Goal: Transaction & Acquisition: Purchase product/service

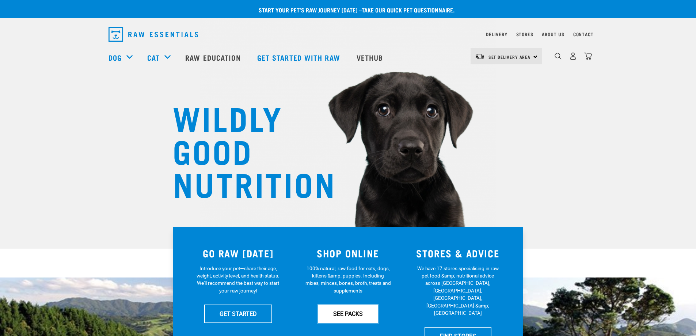
click at [347, 311] on link "SEE PACKS" at bounding box center [348, 313] width 60 height 18
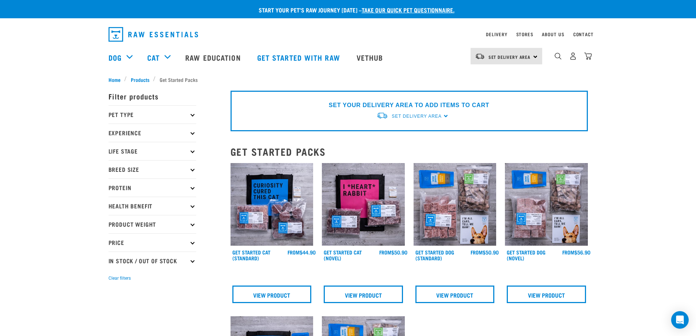
click at [191, 113] on p "Pet Type" at bounding box center [153, 114] width 88 height 18
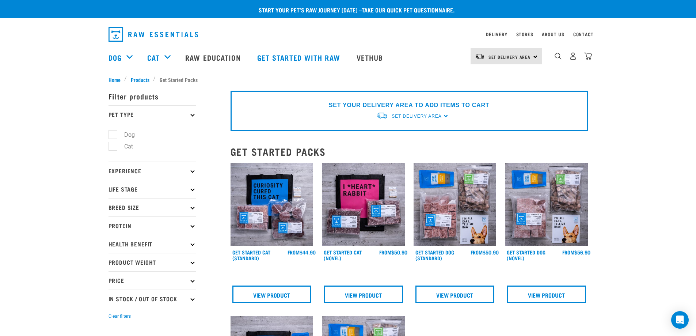
click at [115, 145] on label "Cat" at bounding box center [124, 146] width 23 height 9
click at [113, 145] on input "Cat" at bounding box center [111, 145] width 5 height 5
checkbox input "true"
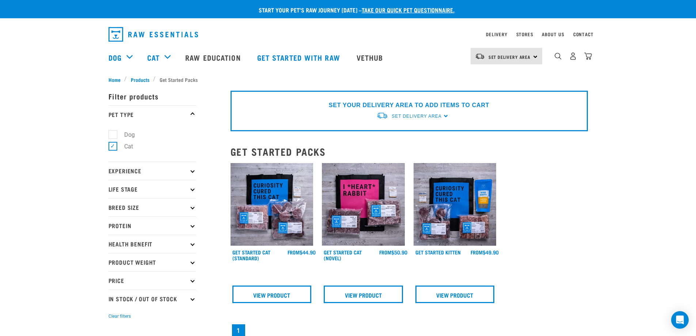
click at [141, 80] on div "× Filter products Pet Type Dog Cat Experience New Raw Feeder Experienced Raw Fe…" at bounding box center [165, 265] width 122 height 372
click at [134, 80] on div "× Filter products Pet Type Dog Cat Experience New Raw Feeder Experienced Raw Fe…" at bounding box center [165, 265] width 122 height 372
click at [136, 79] on div "× Filter products Pet Type Dog Cat Experience New Raw Feeder Experienced Raw Fe…" at bounding box center [165, 265] width 122 height 372
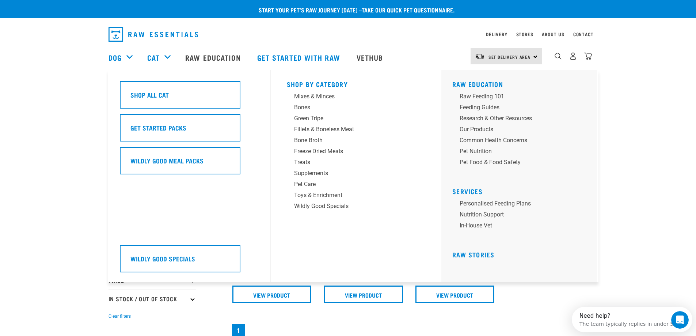
click at [162, 49] on div "Cat" at bounding box center [162, 57] width 31 height 29
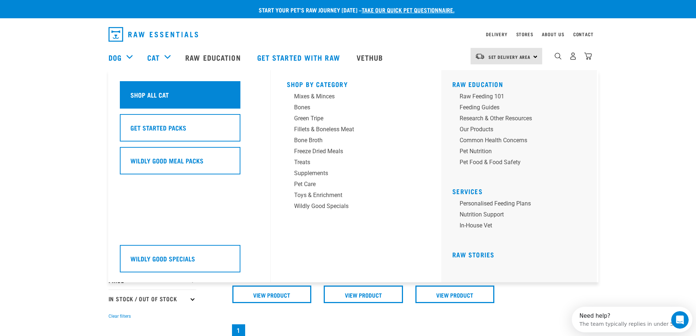
click at [165, 91] on h5 "Shop All Cat" at bounding box center [149, 94] width 38 height 9
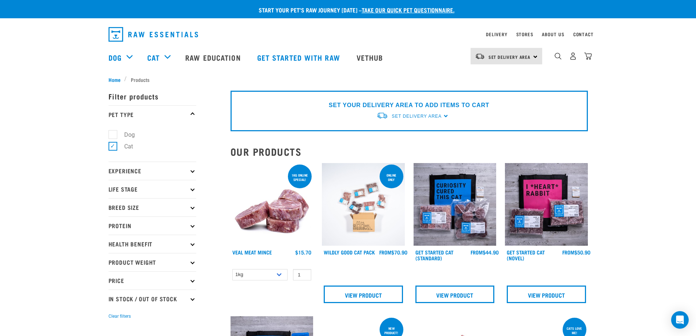
click at [292, 220] on img at bounding box center [272, 204] width 83 height 83
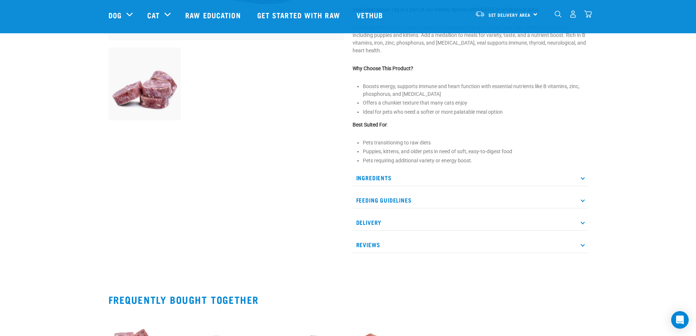
scroll to position [256, 0]
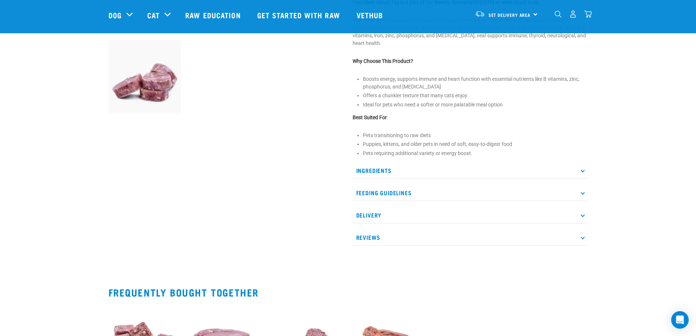
click at [425, 193] on p "Feeding Guidelines" at bounding box center [470, 193] width 235 height 16
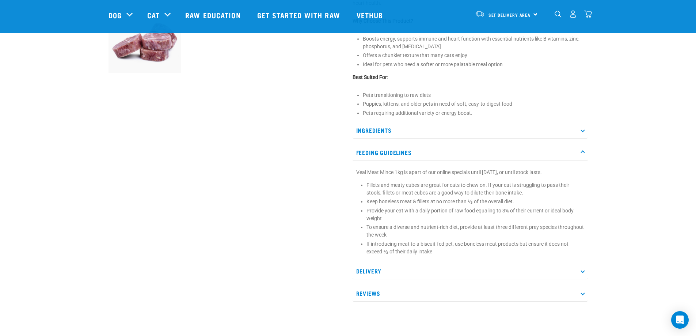
scroll to position [365, 0]
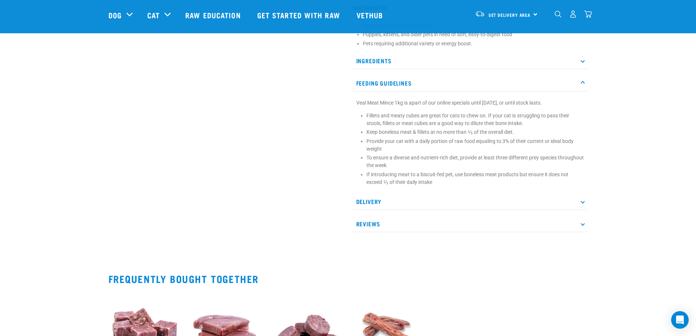
click at [413, 202] on p "Delivery" at bounding box center [470, 201] width 235 height 16
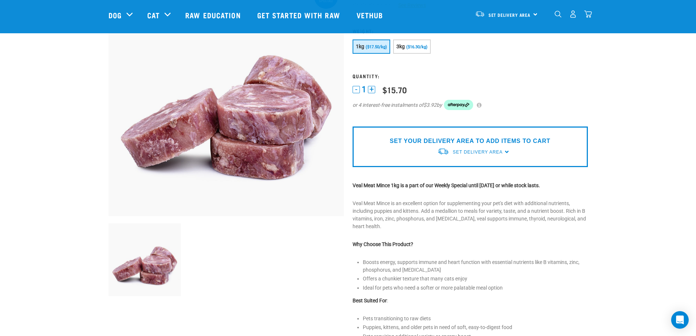
scroll to position [0, 0]
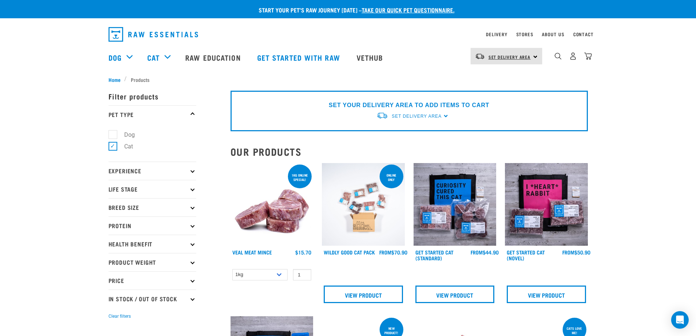
click at [525, 57] on span "Set Delivery Area" at bounding box center [510, 57] width 42 height 3
click at [507, 71] on link "[GEOGRAPHIC_DATA]" at bounding box center [506, 77] width 70 height 16
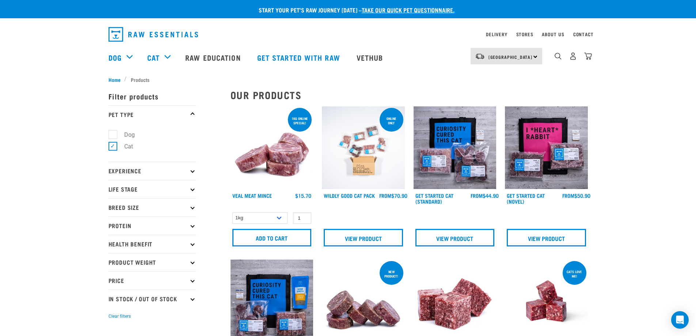
click at [190, 169] on p "Experience" at bounding box center [153, 170] width 88 height 18
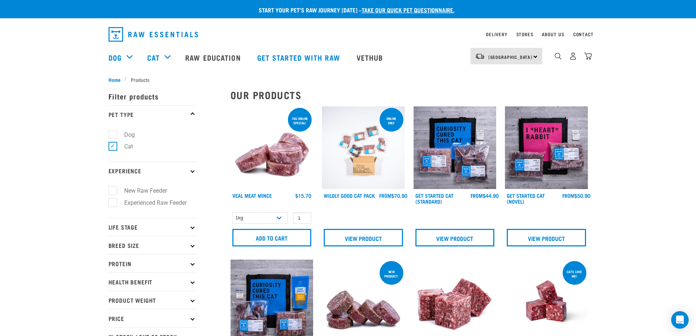
click at [193, 172] on p "Experience" at bounding box center [153, 170] width 88 height 18
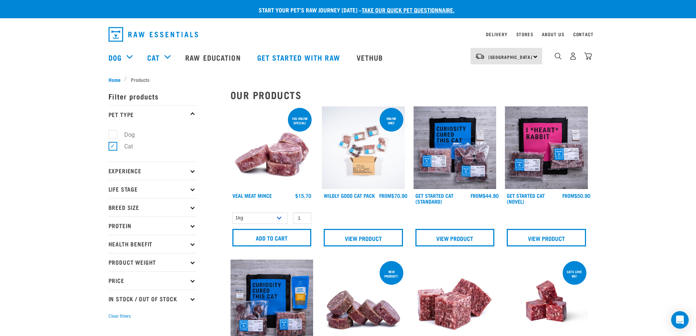
click at [193, 169] on icon at bounding box center [192, 170] width 4 height 4
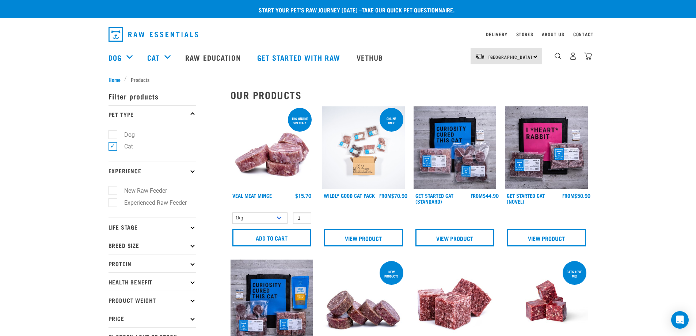
click at [193, 169] on icon at bounding box center [192, 170] width 4 height 4
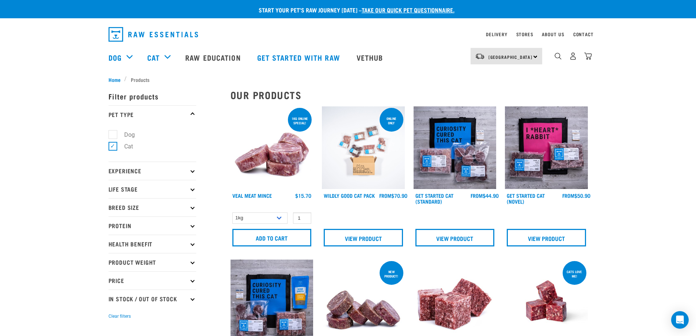
click at [193, 186] on p "Life Stage" at bounding box center [153, 189] width 88 height 18
click at [188, 189] on p "Life Stage" at bounding box center [153, 189] width 88 height 18
click at [189, 222] on p "Protein" at bounding box center [153, 225] width 88 height 18
click at [190, 222] on p "Protein" at bounding box center [153, 225] width 88 height 18
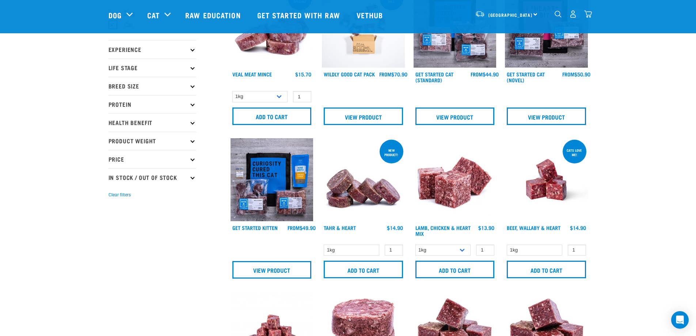
scroll to position [73, 0]
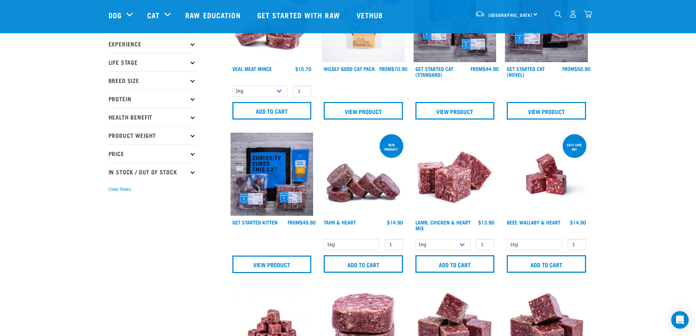
click at [193, 117] on icon at bounding box center [192, 117] width 4 height 4
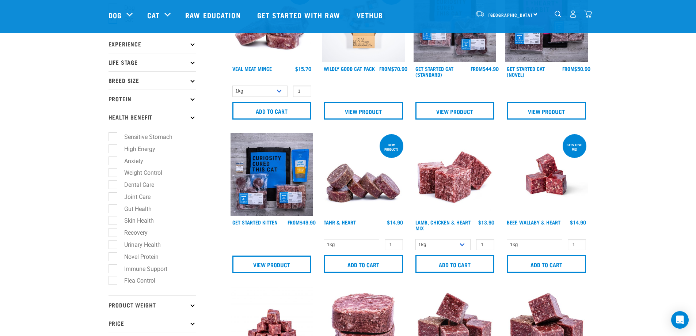
click at [193, 117] on icon at bounding box center [192, 117] width 4 height 4
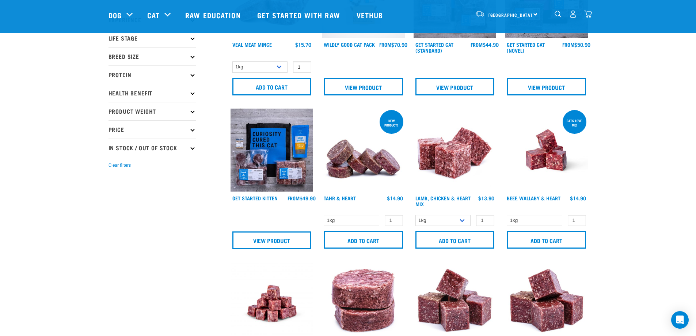
scroll to position [110, 0]
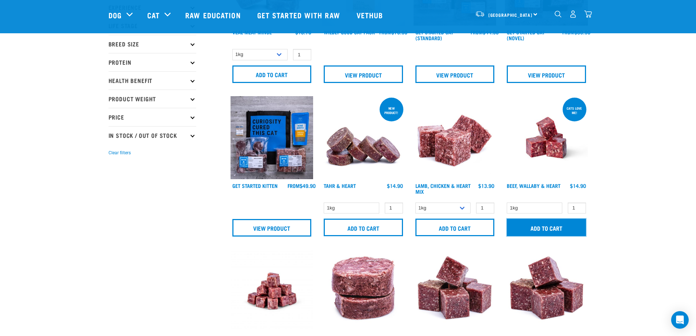
click at [548, 231] on input "Add to cart" at bounding box center [546, 227] width 79 height 18
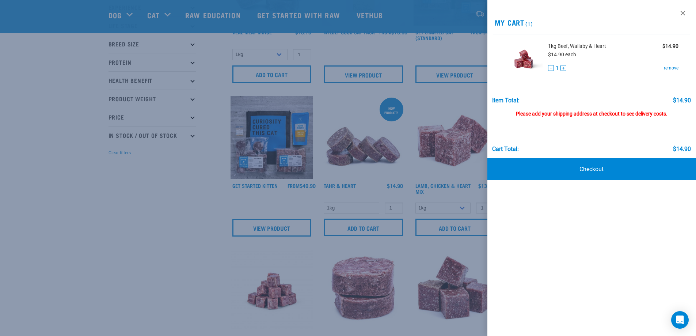
click at [132, 227] on div at bounding box center [348, 168] width 696 height 336
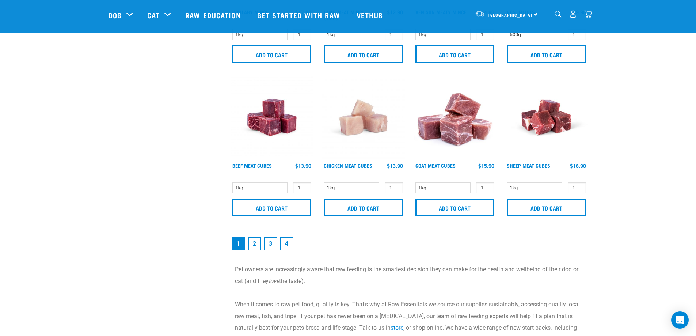
scroll to position [1169, 0]
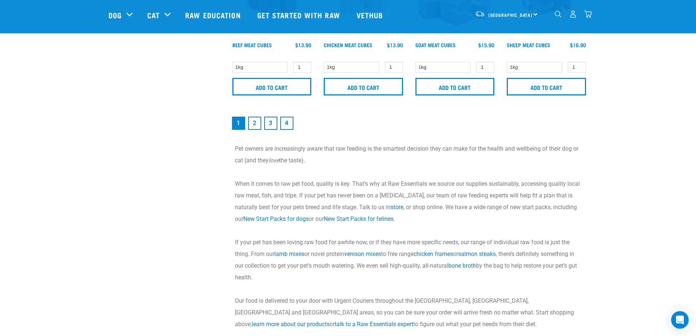
click at [254, 121] on link "2" at bounding box center [254, 123] width 13 height 13
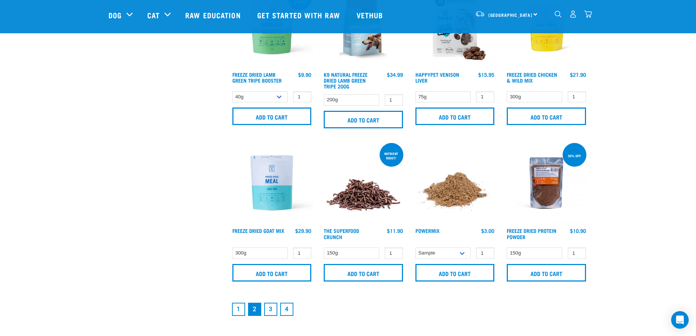
scroll to position [987, 0]
click at [449, 194] on img at bounding box center [455, 182] width 83 height 83
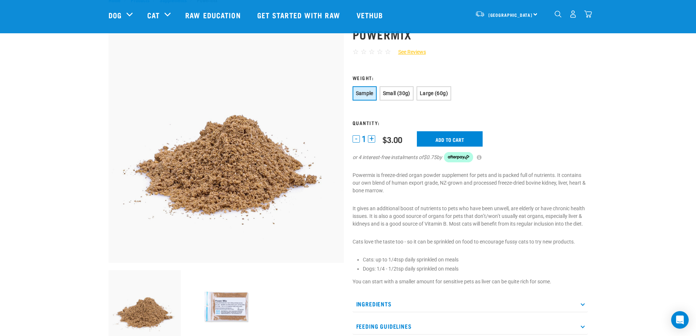
scroll to position [37, 0]
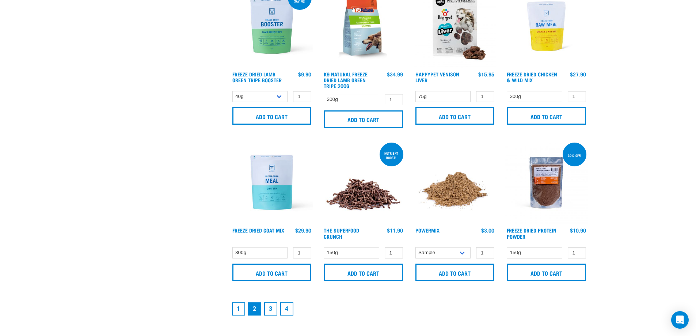
click at [365, 205] on img at bounding box center [363, 182] width 83 height 83
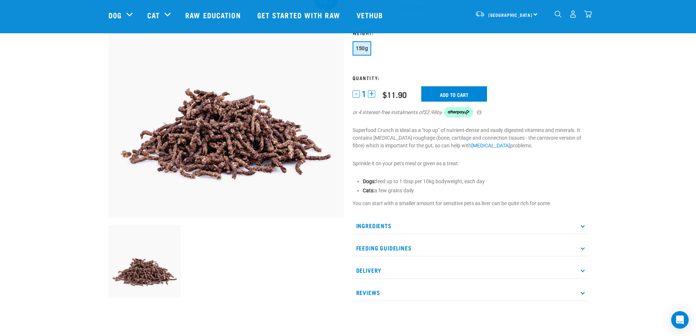
scroll to position [73, 0]
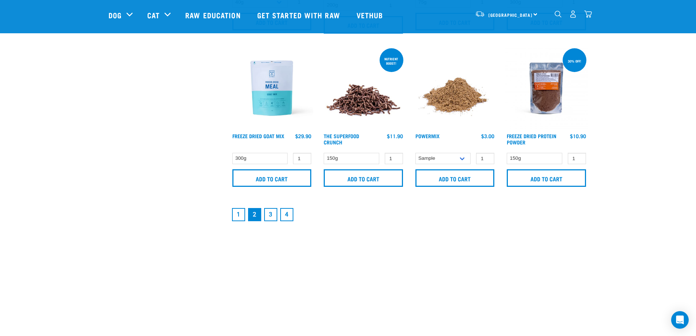
scroll to position [1186, 0]
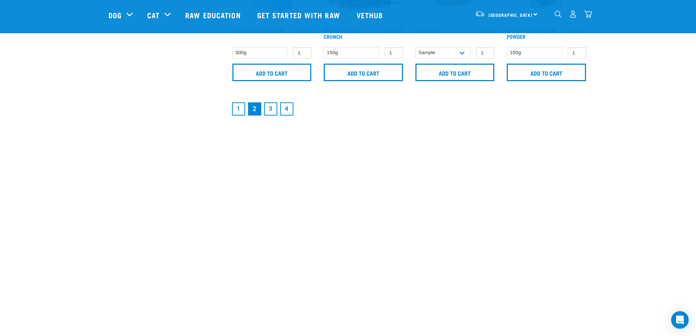
click at [270, 106] on link "3" at bounding box center [270, 108] width 13 height 13
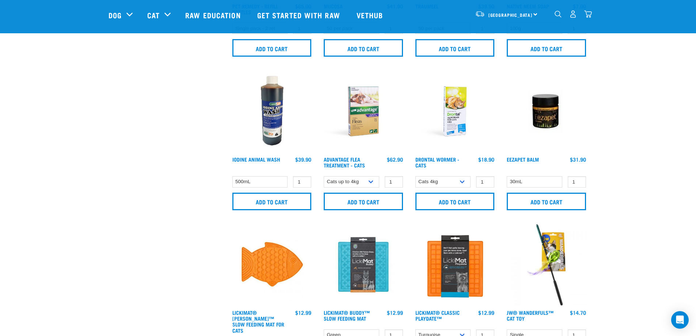
scroll to position [365, 0]
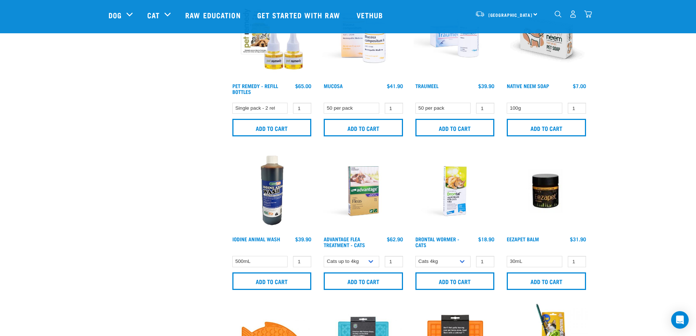
click at [589, 15] on img "dropdown navigation" at bounding box center [588, 14] width 8 height 8
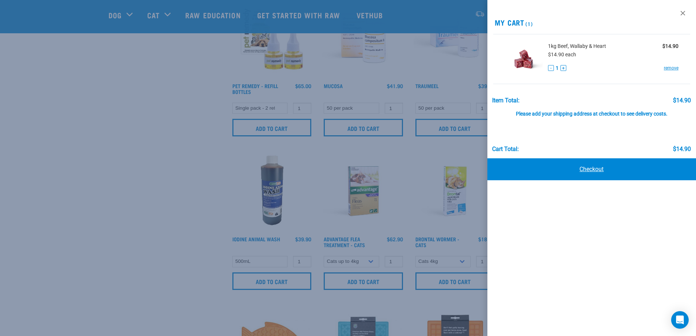
click at [583, 168] on link "Checkout" at bounding box center [591, 169] width 209 height 22
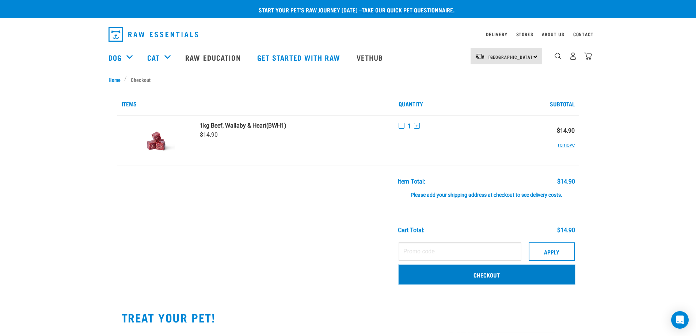
click at [483, 280] on link "Checkout" at bounding box center [487, 274] width 176 height 19
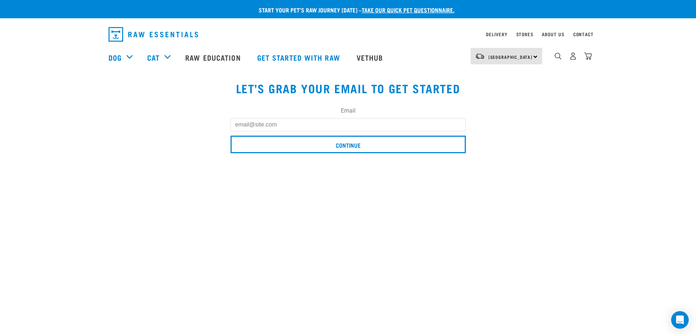
click at [280, 119] on input "Email" at bounding box center [348, 124] width 235 height 13
type input "[EMAIL_ADDRESS][DOMAIN_NAME]"
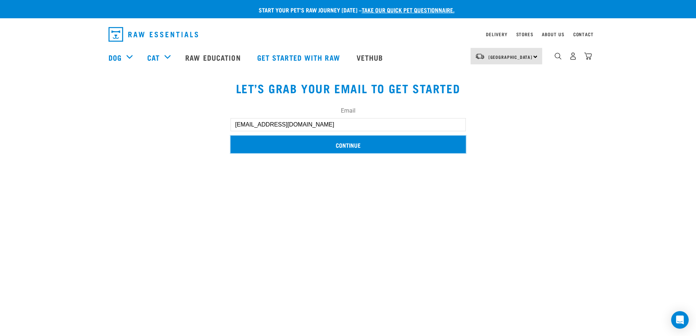
click at [319, 144] on input "Continue" at bounding box center [348, 145] width 235 height 18
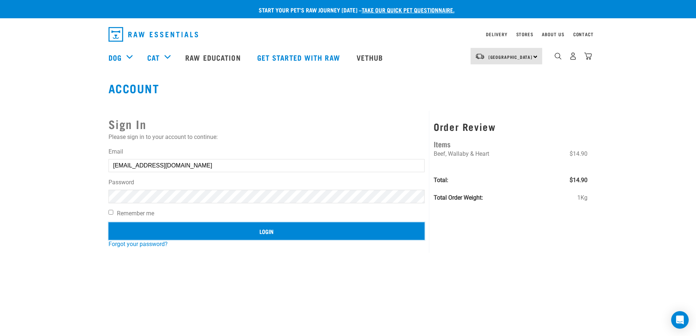
click at [235, 232] on input "Login" at bounding box center [267, 231] width 316 height 18
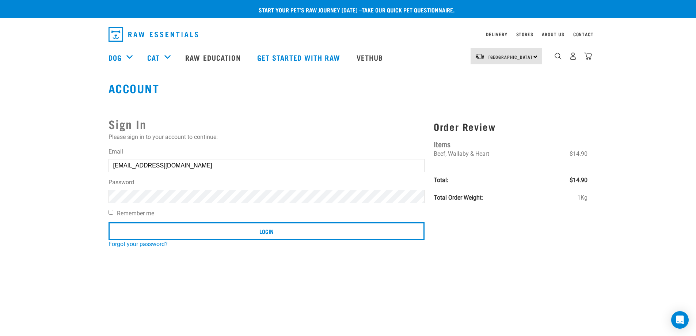
click at [17, 154] on button "delete" at bounding box center [12, 150] width 7 height 7
drag, startPoint x: 179, startPoint y: 166, endPoint x: 96, endPoint y: 167, distance: 82.6
click at [96, 167] on div "Start your pet’s raw journey [DATE] – take our quick pet questionnaire. Deliver…" at bounding box center [348, 124] width 696 height 248
click at [167, 165] on input "Megans77@gmail.com" at bounding box center [267, 165] width 316 height 13
click at [107, 195] on div "Sign In Please sign in to your account to continue: Email Megans77@gmail.com Pa…" at bounding box center [267, 182] width 326 height 142
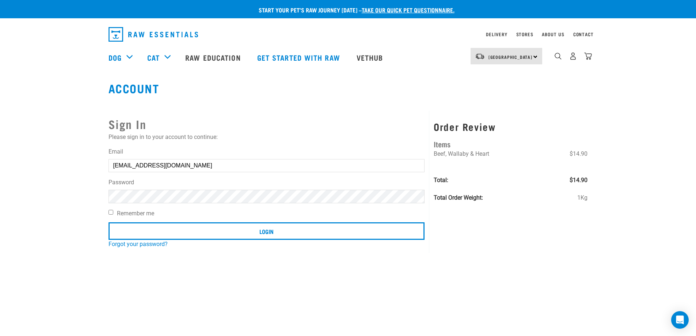
click at [109, 222] on input "Login" at bounding box center [267, 231] width 316 height 18
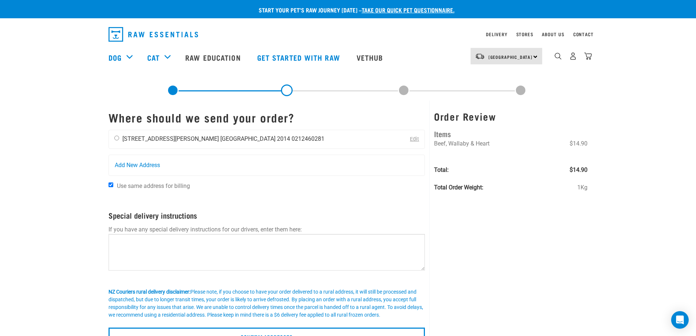
click at [118, 138] on input "radio" at bounding box center [116, 138] width 5 height 5
radio input "true"
click at [163, 247] on textarea at bounding box center [267, 252] width 317 height 37
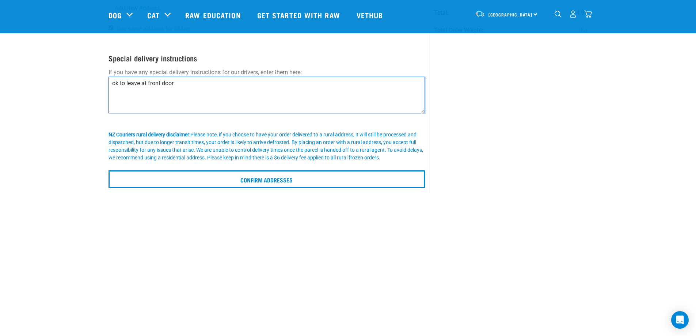
scroll to position [183, 0]
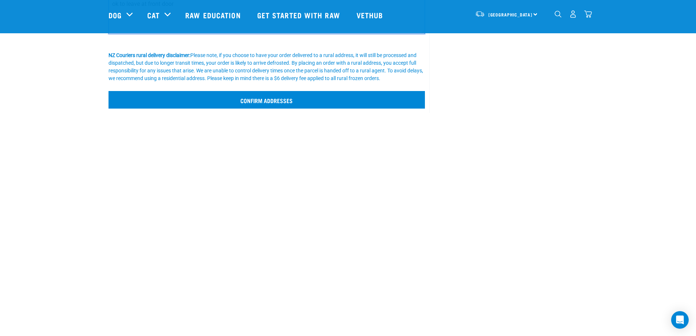
type textarea "ok to leave at front door"
click at [278, 102] on input "Confirm addresses" at bounding box center [267, 100] width 317 height 18
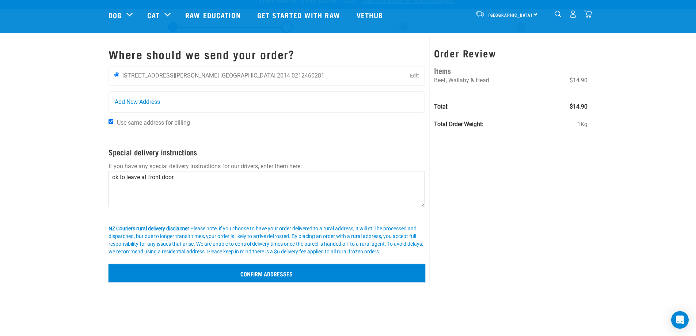
scroll to position [0, 0]
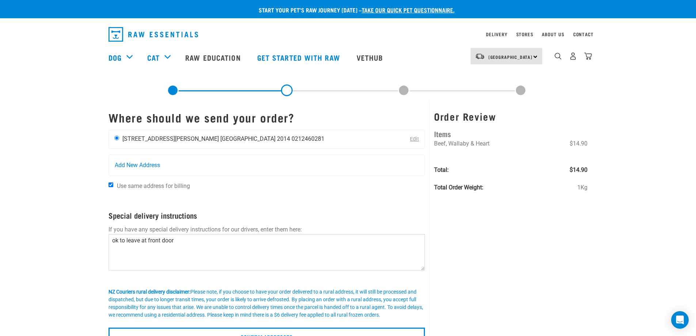
click at [220, 138] on li "[GEOGRAPHIC_DATA] 2014" at bounding box center [255, 138] width 70 height 7
click at [417, 140] on link "Edit" at bounding box center [414, 139] width 9 height 6
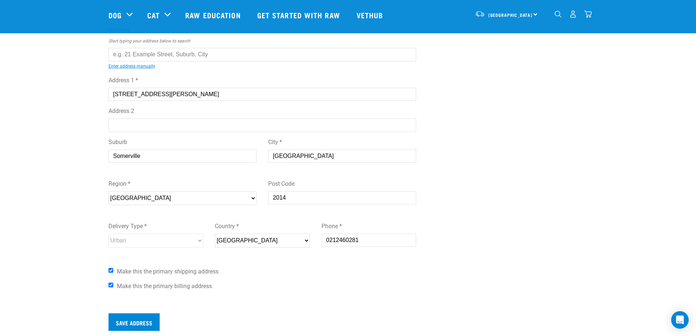
scroll to position [110, 0]
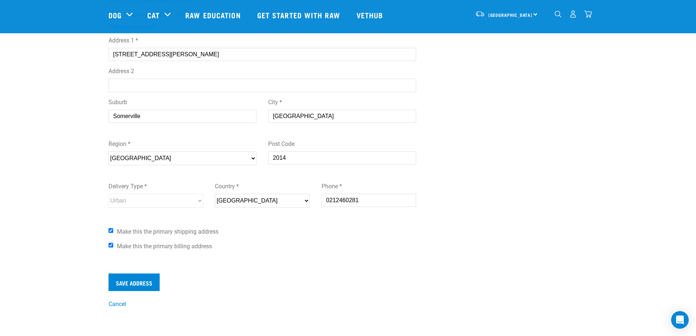
click at [322, 159] on input "2014" at bounding box center [342, 157] width 148 height 13
click at [127, 281] on input "Save Address" at bounding box center [134, 282] width 51 height 18
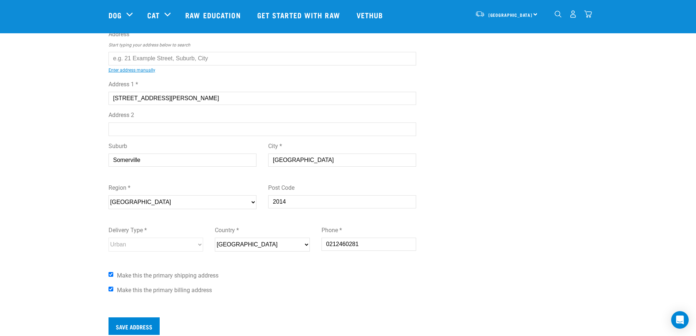
click at [167, 56] on input "text" at bounding box center [263, 58] width 308 height 13
click at [117, 64] on li "1/163 Whitford Road , Somerville, Auckland 2014" at bounding box center [117, 64] width 0 height 0
type input "1/163 Whitford Road, Somerville, Auckland 2014"
select select "AUK"
select select "Urban"
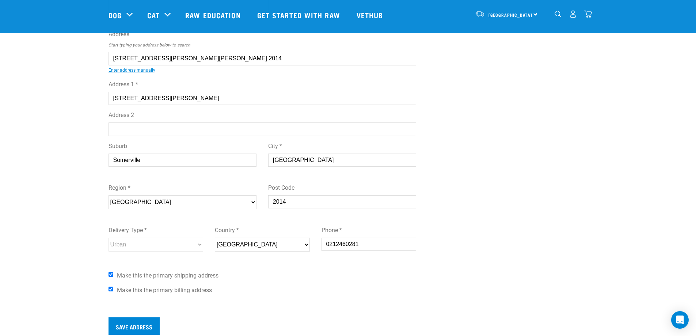
type input "1/163 Whitford Road, Somerville, Auckland 2014"
click at [37, 141] on div "Start your pet’s raw journey today – take our quick pet questionnaire. Delivery…" at bounding box center [348, 143] width 696 height 418
click at [129, 323] on input "Save Address" at bounding box center [134, 326] width 51 height 18
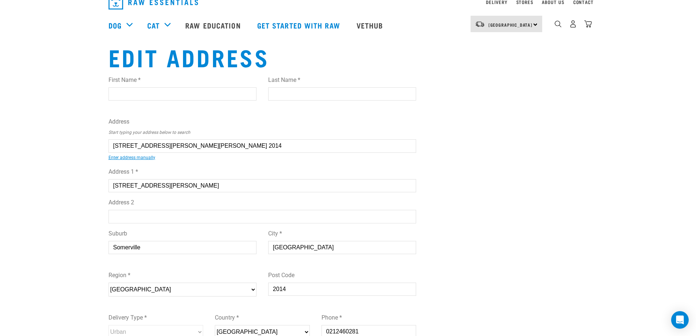
scroll to position [0, 0]
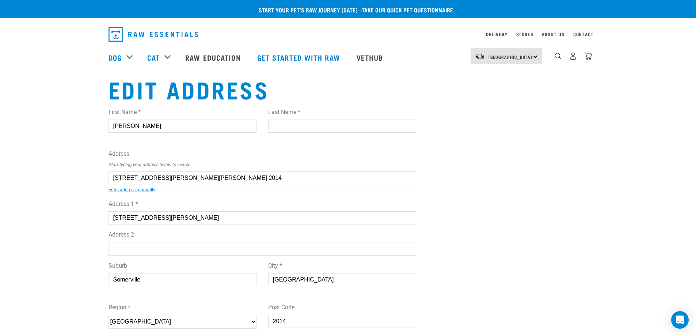
type input "MEGAN"
type input "SPEIGHT"
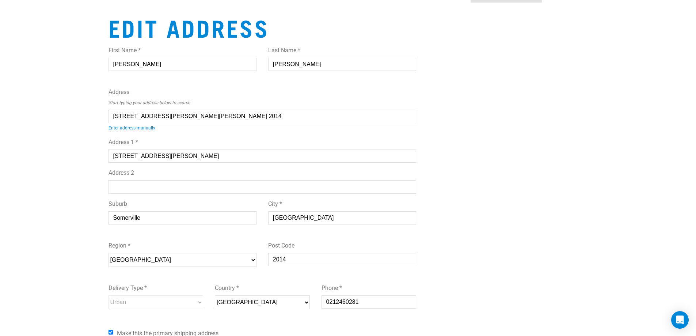
scroll to position [183, 0]
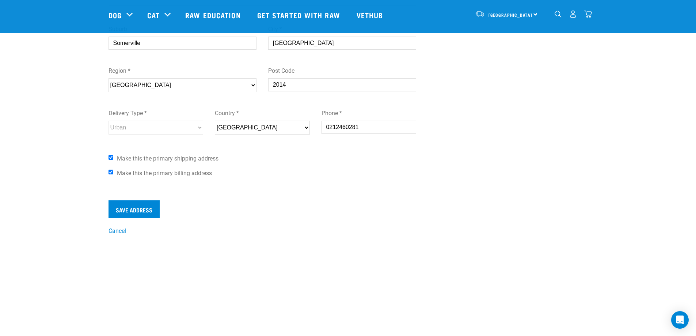
drag, startPoint x: 138, startPoint y: 199, endPoint x: 138, endPoint y: 205, distance: 5.8
click at [138, 199] on form "First Name * MEGAN Last Name * SPEIGHT Address Start typing your address below …" at bounding box center [263, 42] width 308 height 352
click at [138, 205] on input "Save Address" at bounding box center [134, 209] width 51 height 18
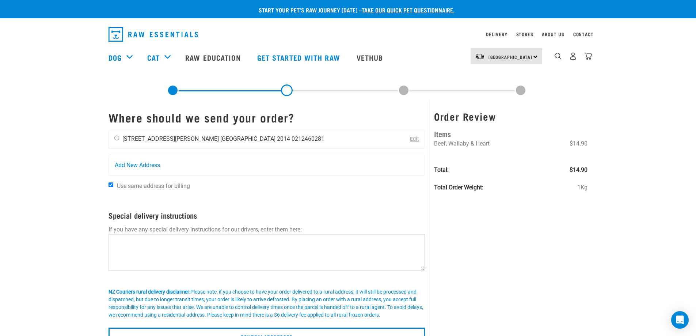
click at [145, 139] on li "[STREET_ADDRESS][PERSON_NAME]" at bounding box center [170, 138] width 96 height 7
click at [117, 138] on input "radio" at bounding box center [116, 138] width 5 height 5
radio input "true"
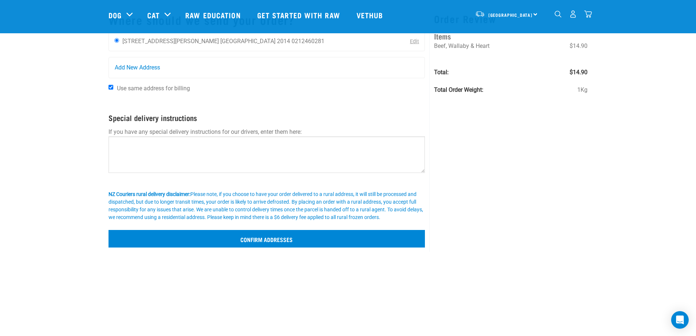
scroll to position [110, 0]
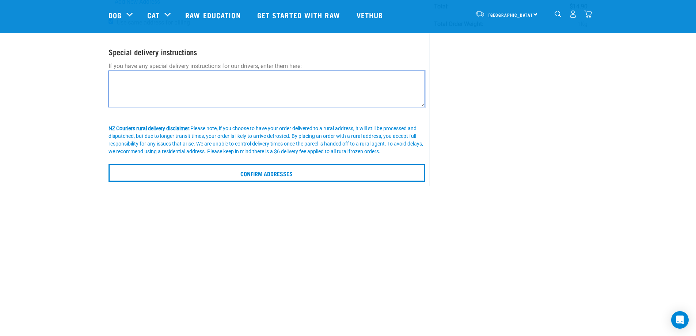
click at [176, 100] on textarea at bounding box center [267, 89] width 317 height 37
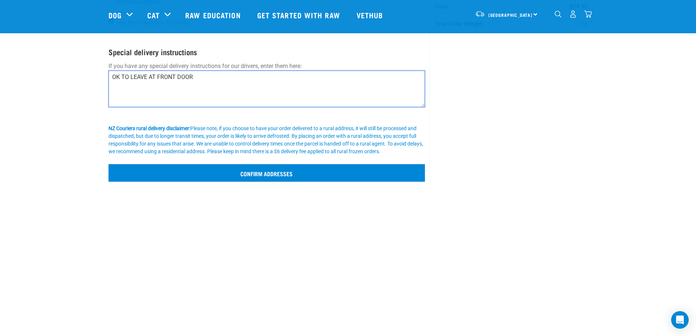
type textarea "OK TO LEAVE AT FRONT DOOR"
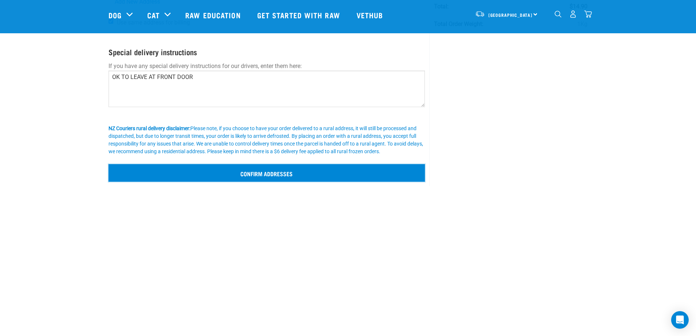
click at [277, 173] on input "Confirm addresses" at bounding box center [267, 173] width 317 height 18
